Goal: Task Accomplishment & Management: Manage account settings

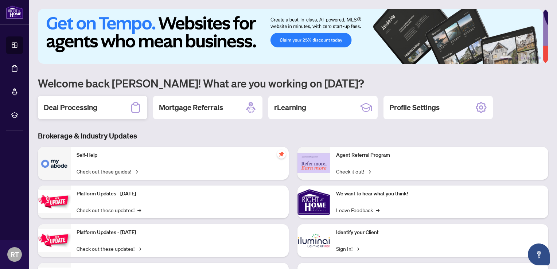
click at [85, 102] on h2 "Deal Processing" at bounding box center [71, 107] width 54 height 10
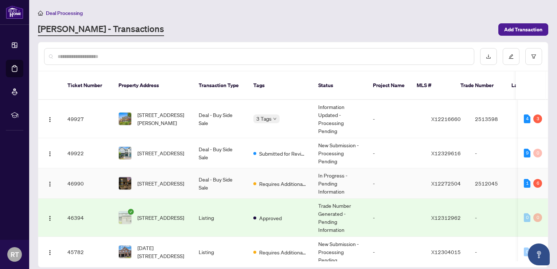
click at [391, 175] on td "-" at bounding box center [396, 183] width 58 height 30
